Goal: Transaction & Acquisition: Purchase product/service

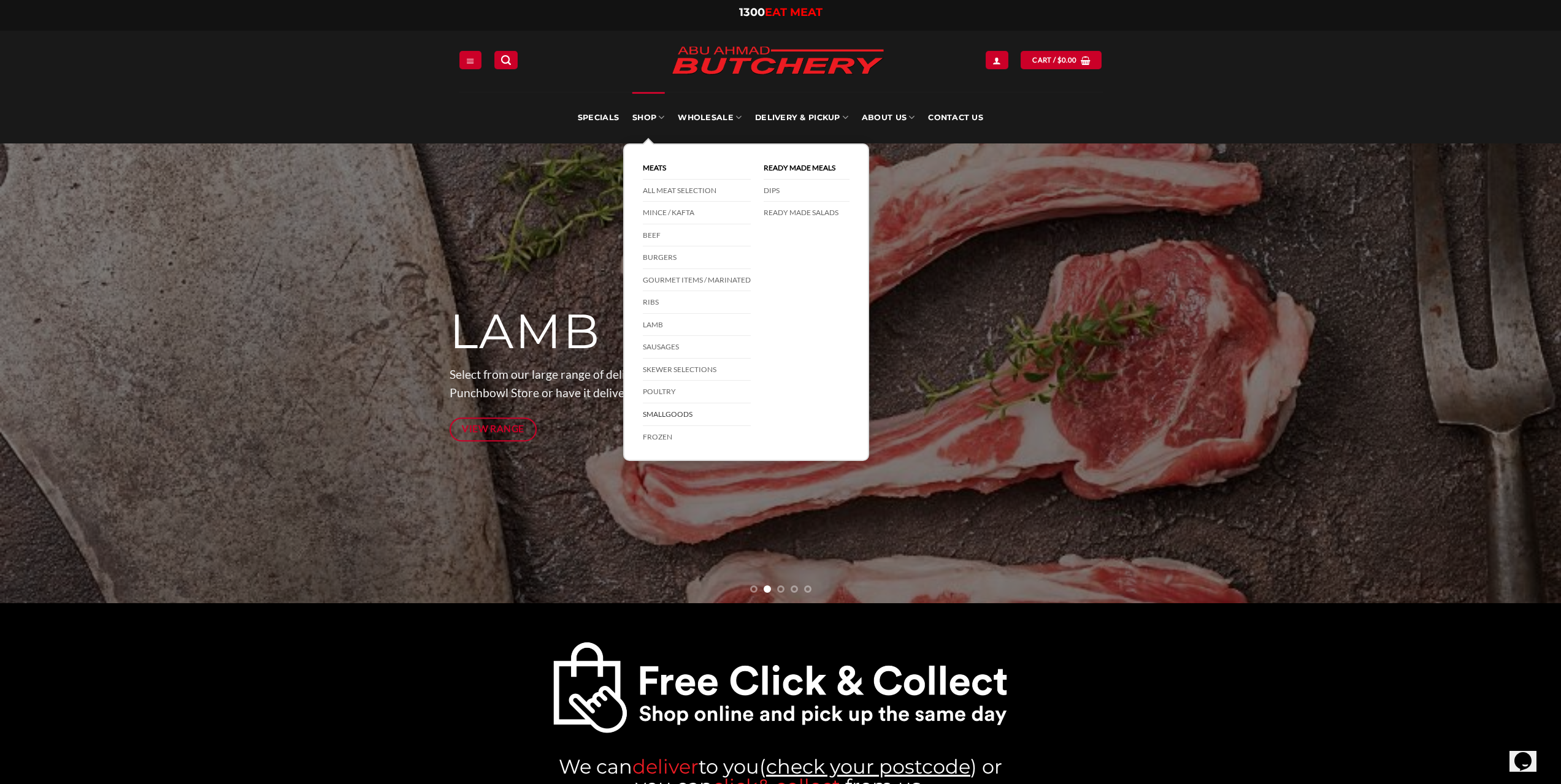
click at [657, 412] on link "Smallgoods" at bounding box center [696, 415] width 108 height 23
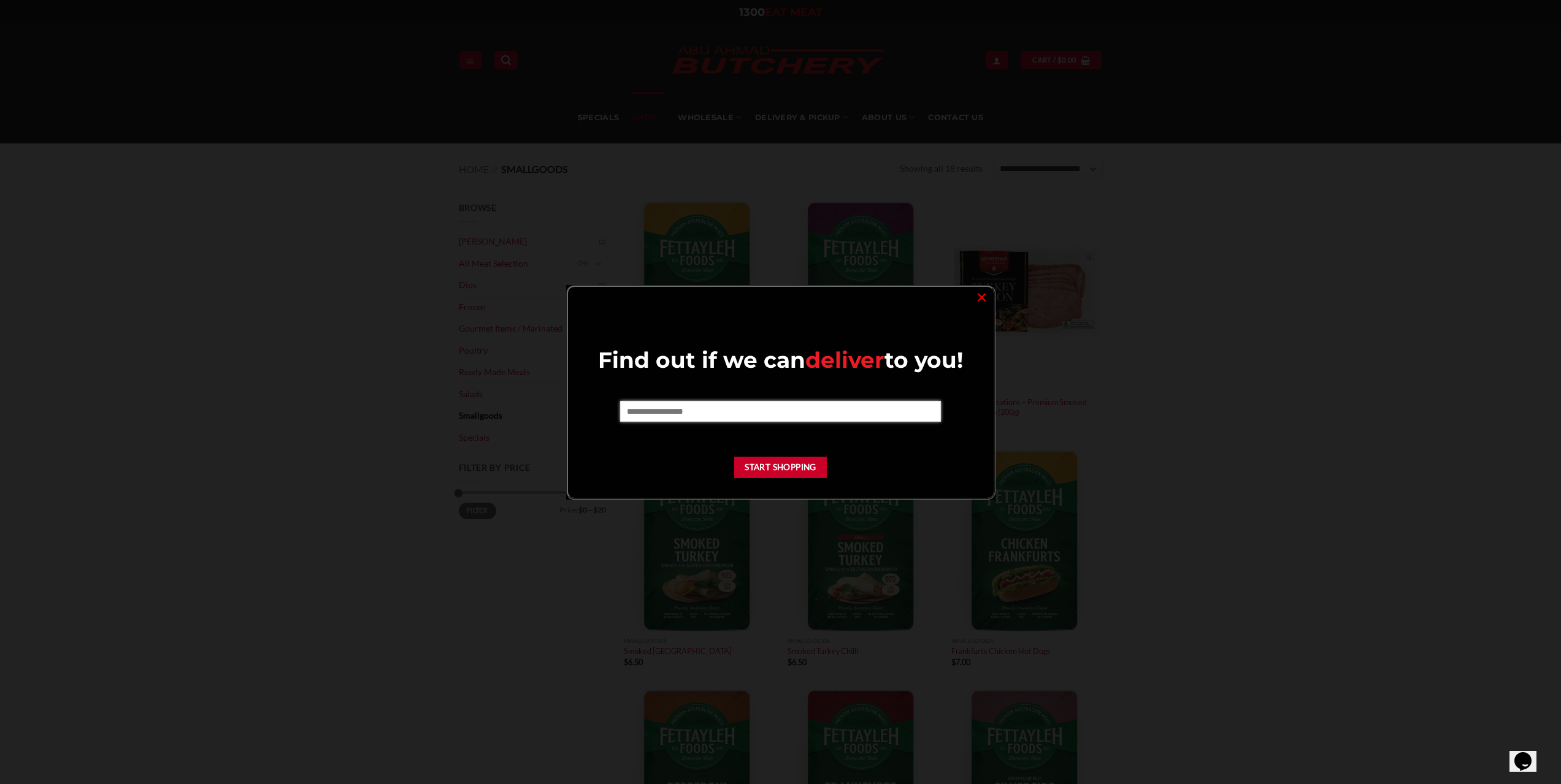
click at [657, 413] on input "text" at bounding box center [780, 411] width 320 height 21
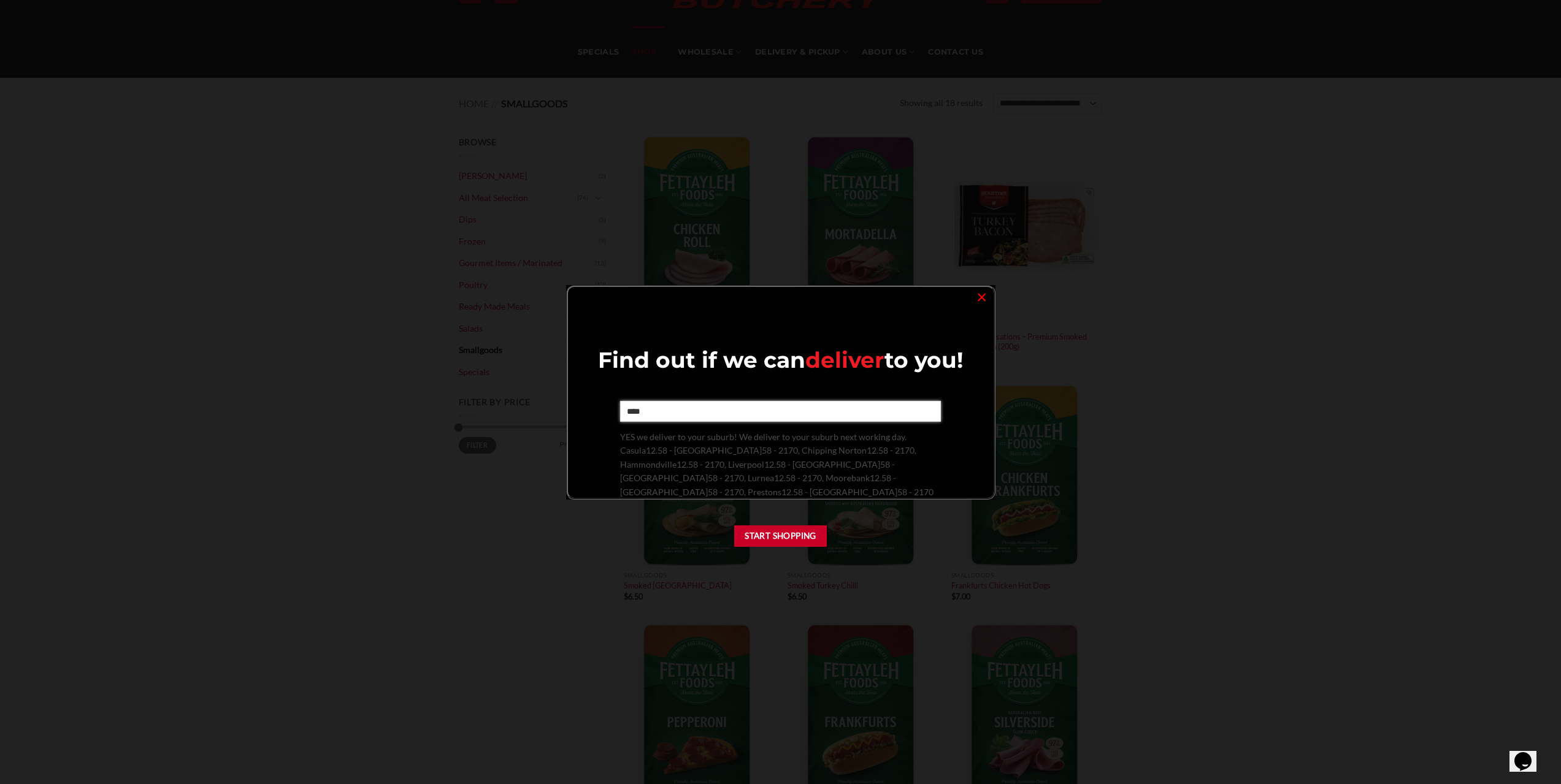
scroll to position [61, 0]
type input "****"
click at [777, 543] on button "Start Shopping" at bounding box center [780, 536] width 93 height 21
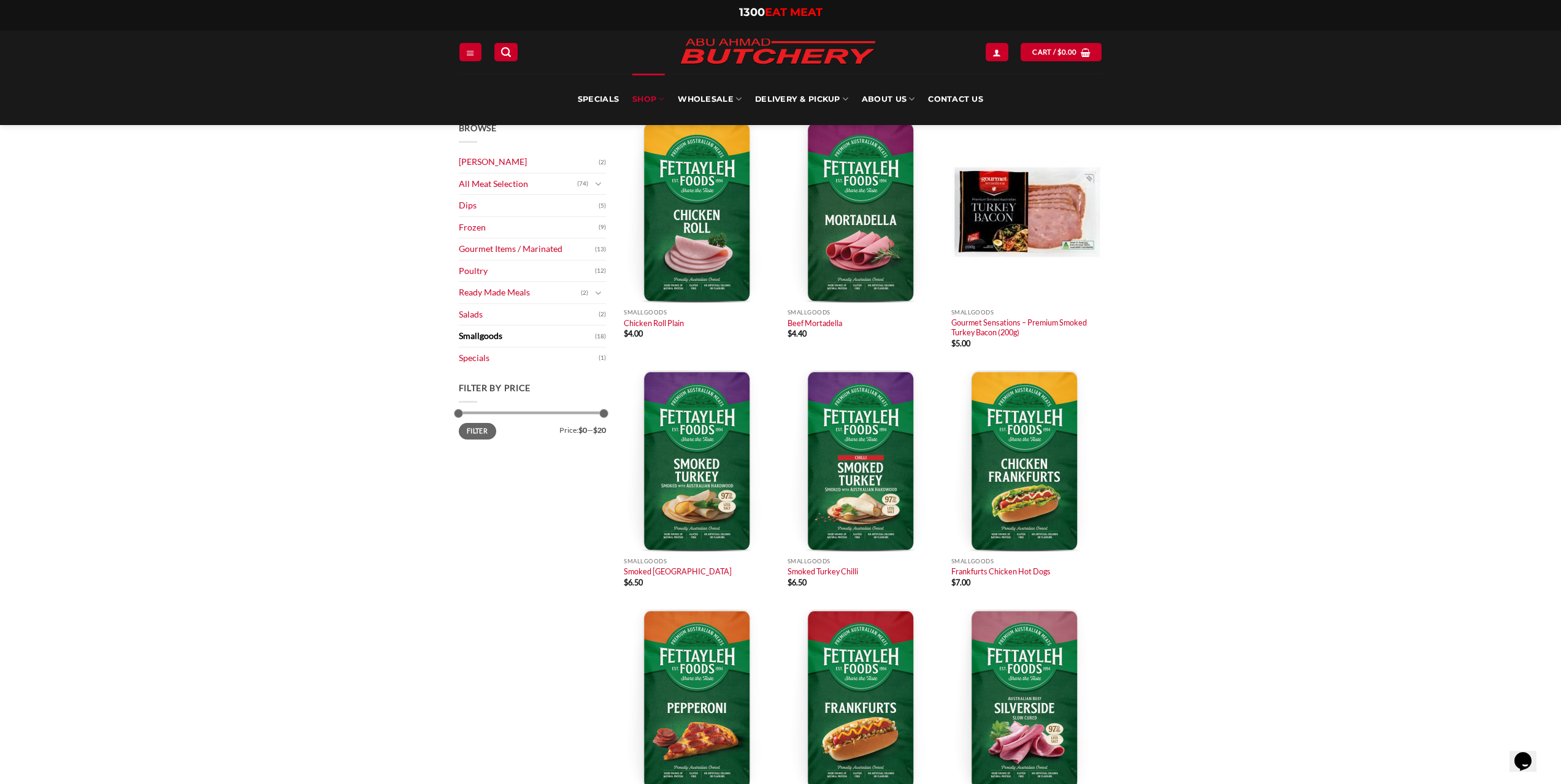
scroll to position [0, 0]
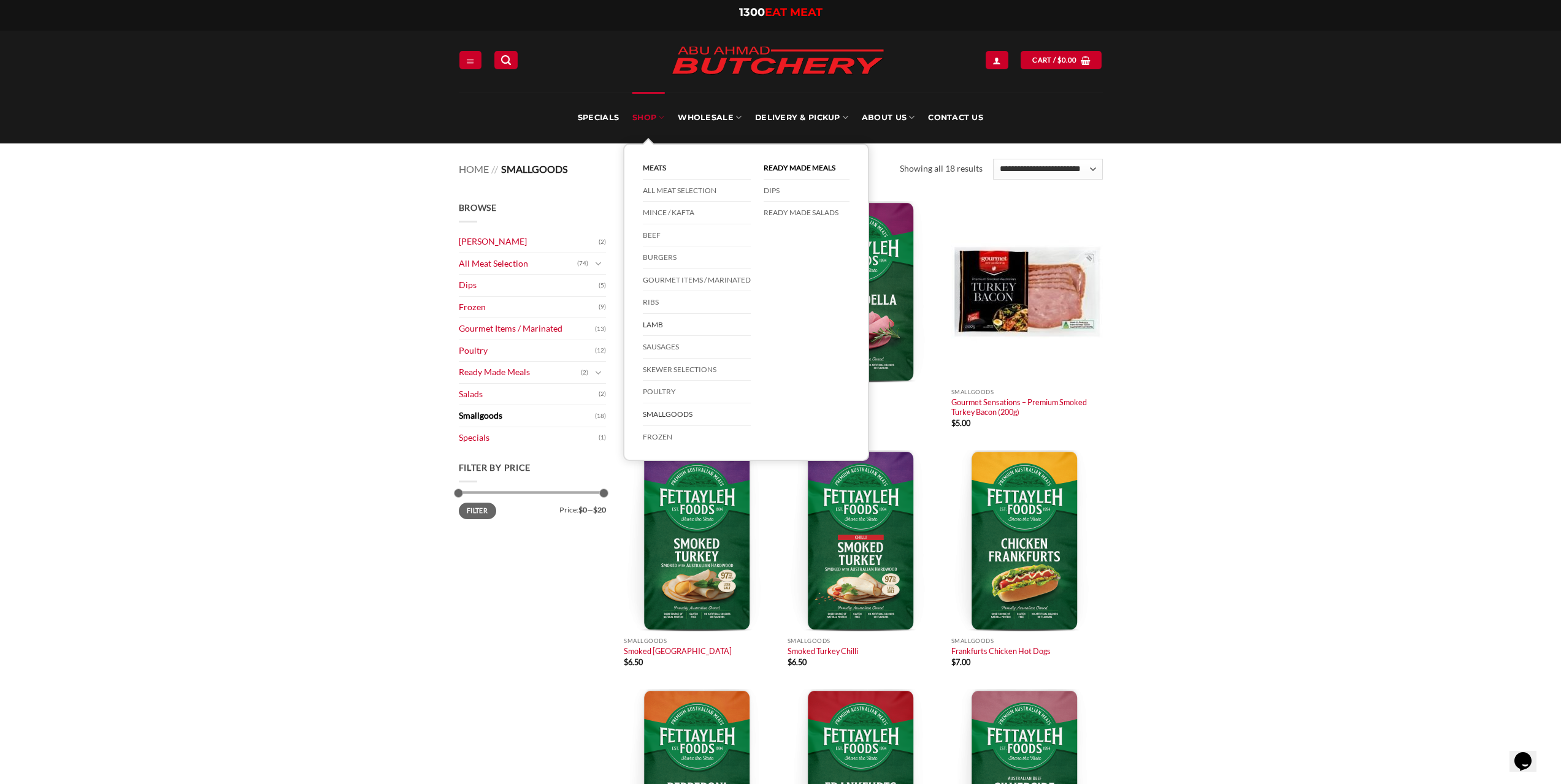
click at [659, 320] on link "Lamb" at bounding box center [696, 325] width 108 height 23
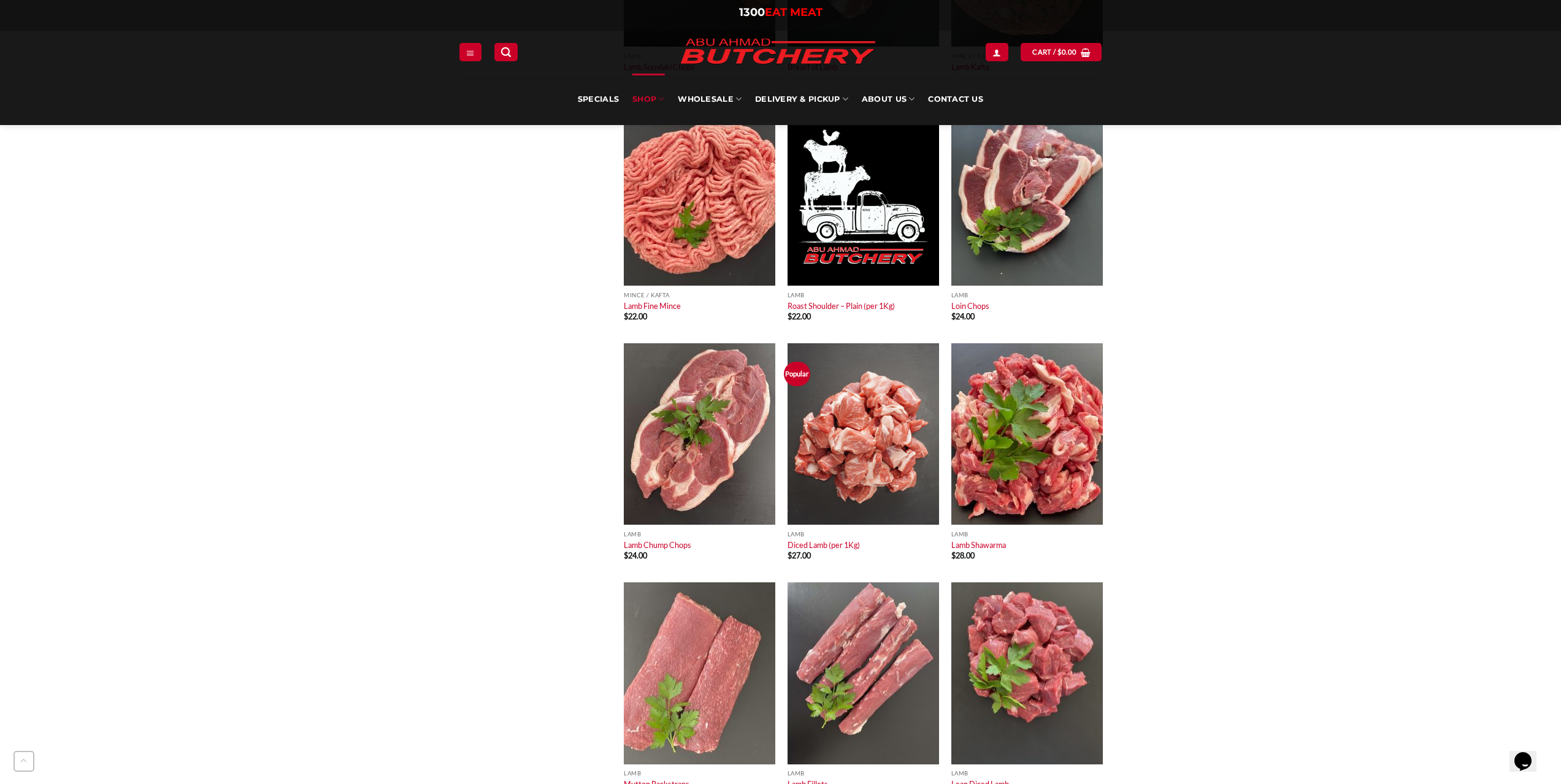
scroll to position [1043, 0]
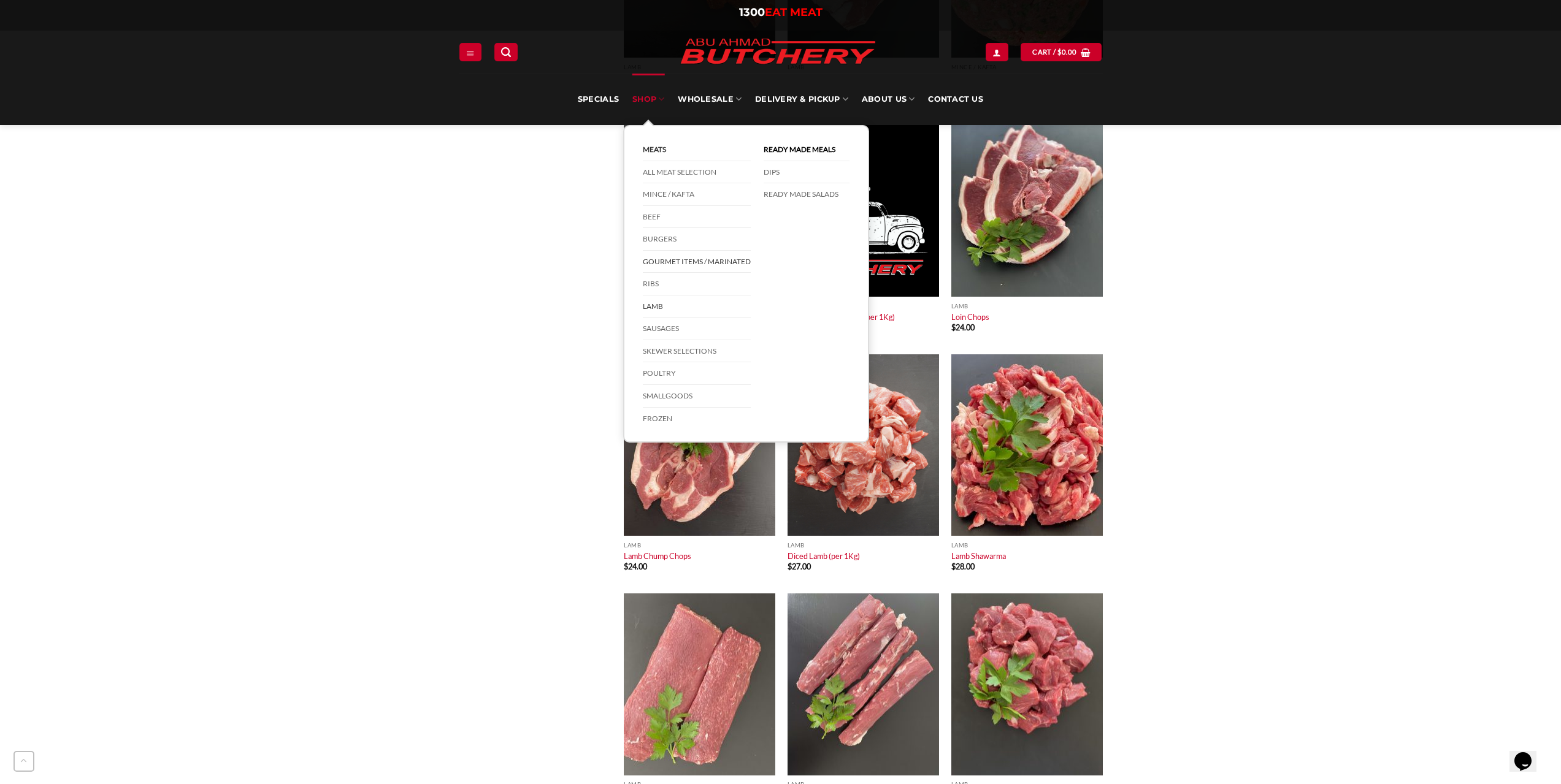
click at [670, 260] on link "Gourmet Items / Marinated" at bounding box center [696, 263] width 108 height 23
